Goal: Navigation & Orientation: Find specific page/section

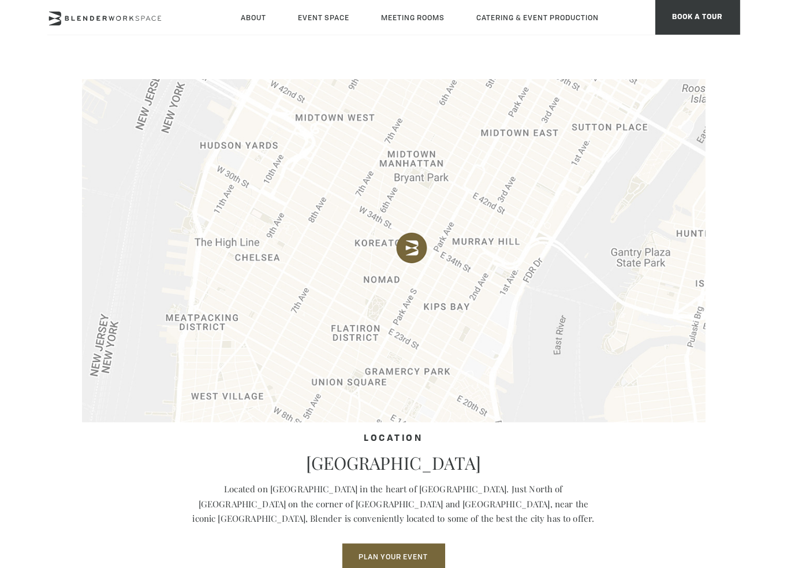
scroll to position [520, 0]
